Goal: Information Seeking & Learning: Find specific page/section

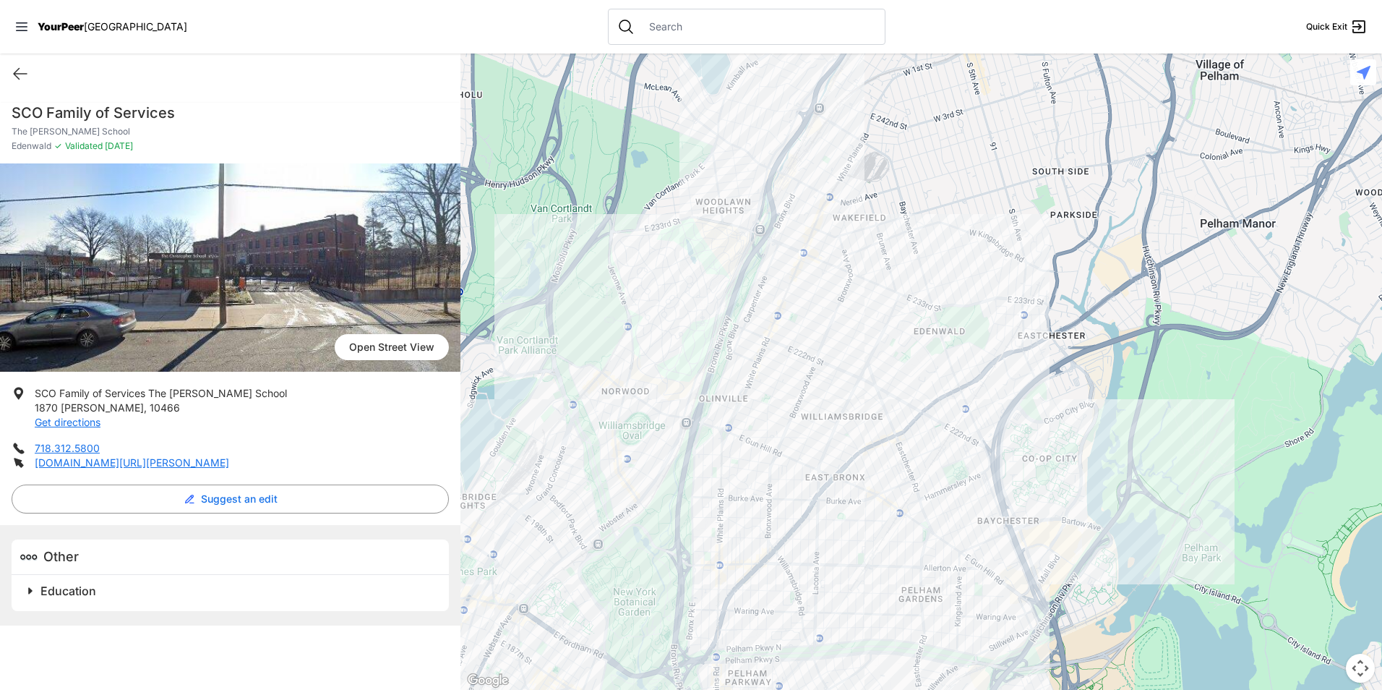
click at [1019, 286] on div at bounding box center [921, 371] width 922 height 636
click at [1028, 278] on div at bounding box center [921, 371] width 922 height 636
click at [1019, 285] on div at bounding box center [921, 371] width 922 height 636
click at [1028, 280] on div at bounding box center [921, 371] width 922 height 636
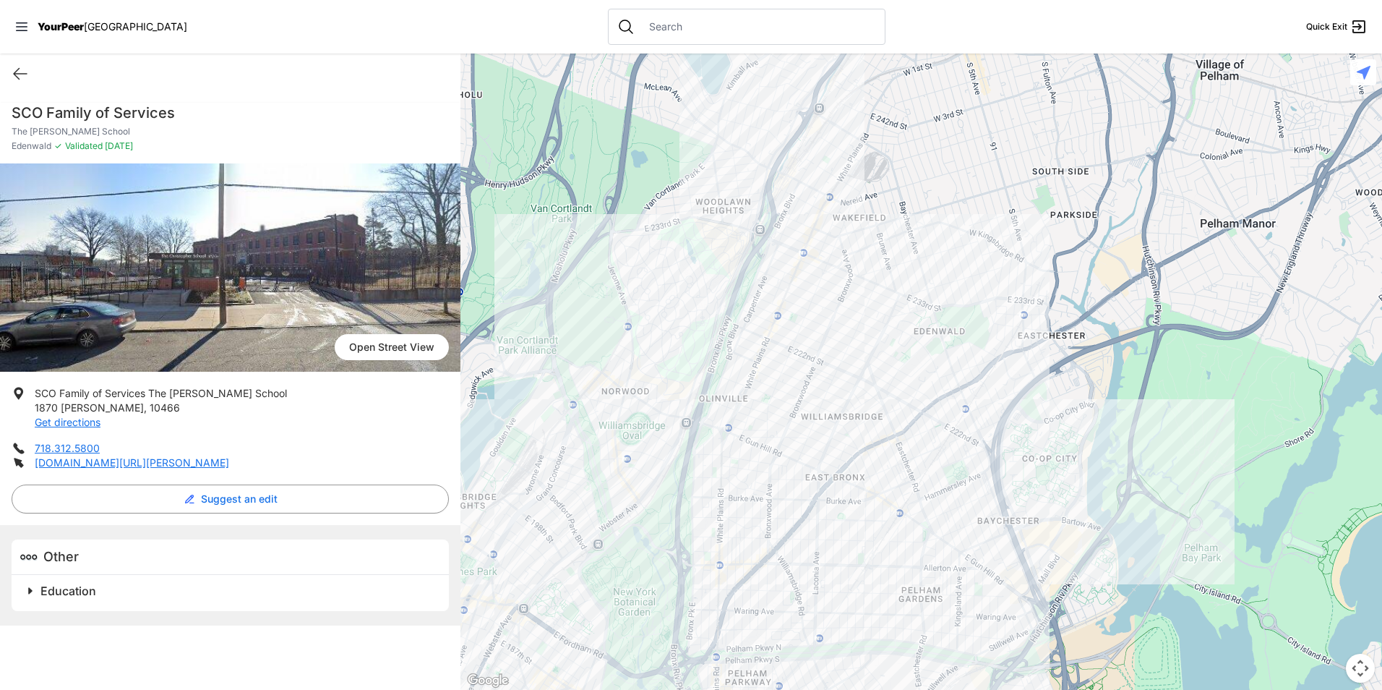
click at [1028, 280] on div at bounding box center [921, 371] width 922 height 636
